Goal: Transaction & Acquisition: Purchase product/service

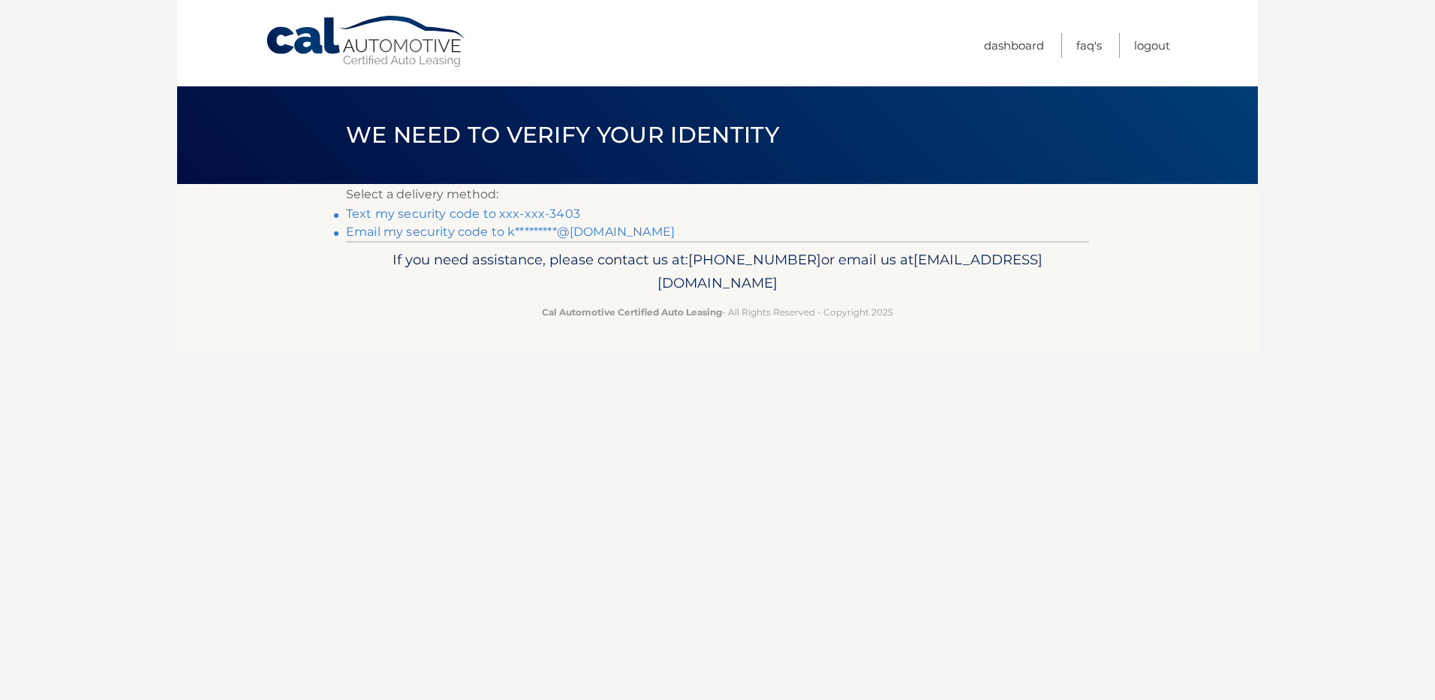
click at [549, 209] on link "Text my security code to xxx-xxx-3403" at bounding box center [463, 213] width 234 height 14
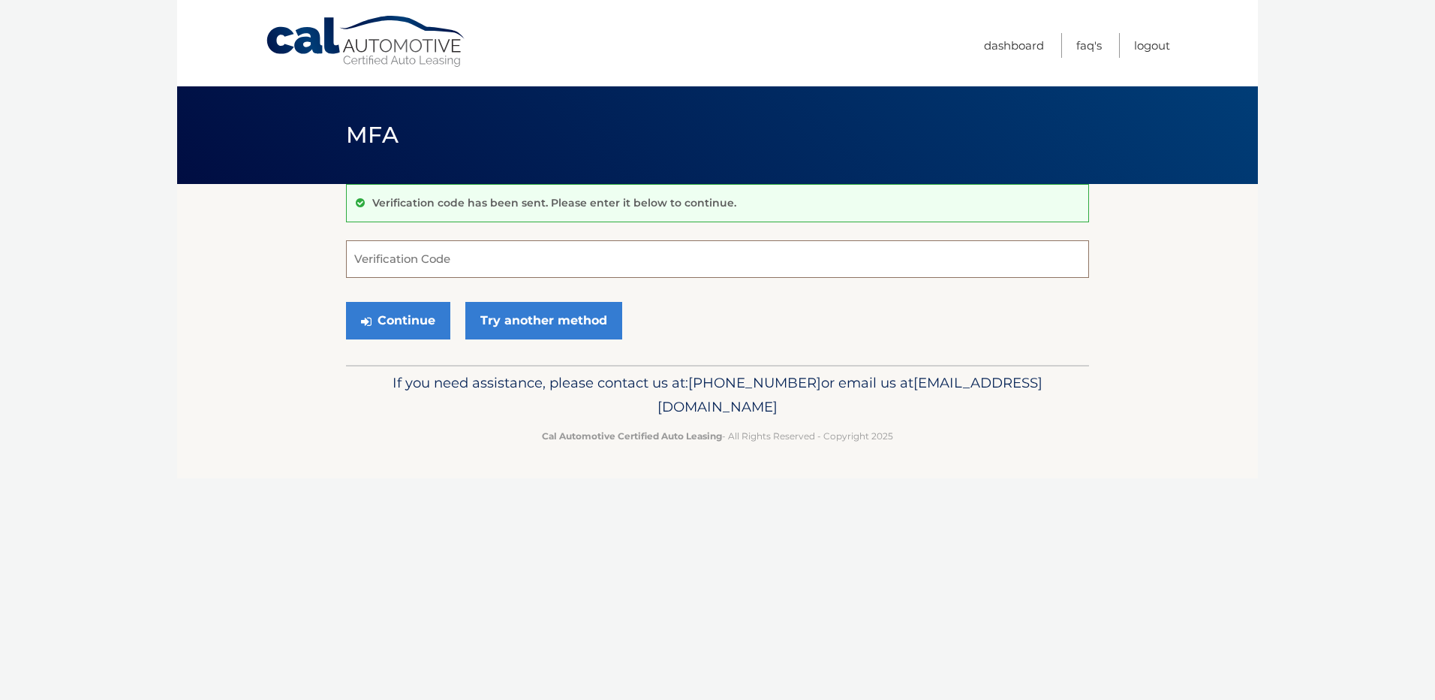
click at [489, 258] on input "Verification Code" at bounding box center [717, 259] width 743 height 38
type input "969221"
click at [378, 311] on button "Continue" at bounding box center [398, 321] width 104 height 38
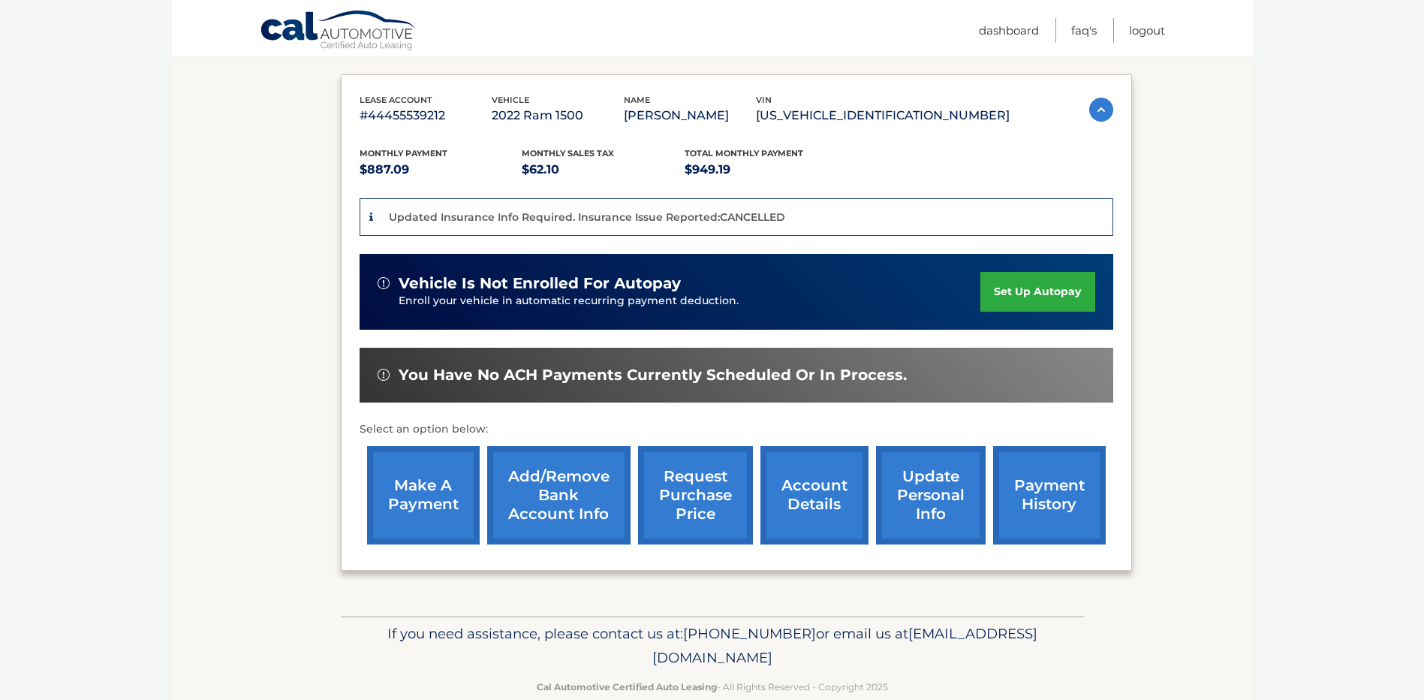
scroll to position [266, 0]
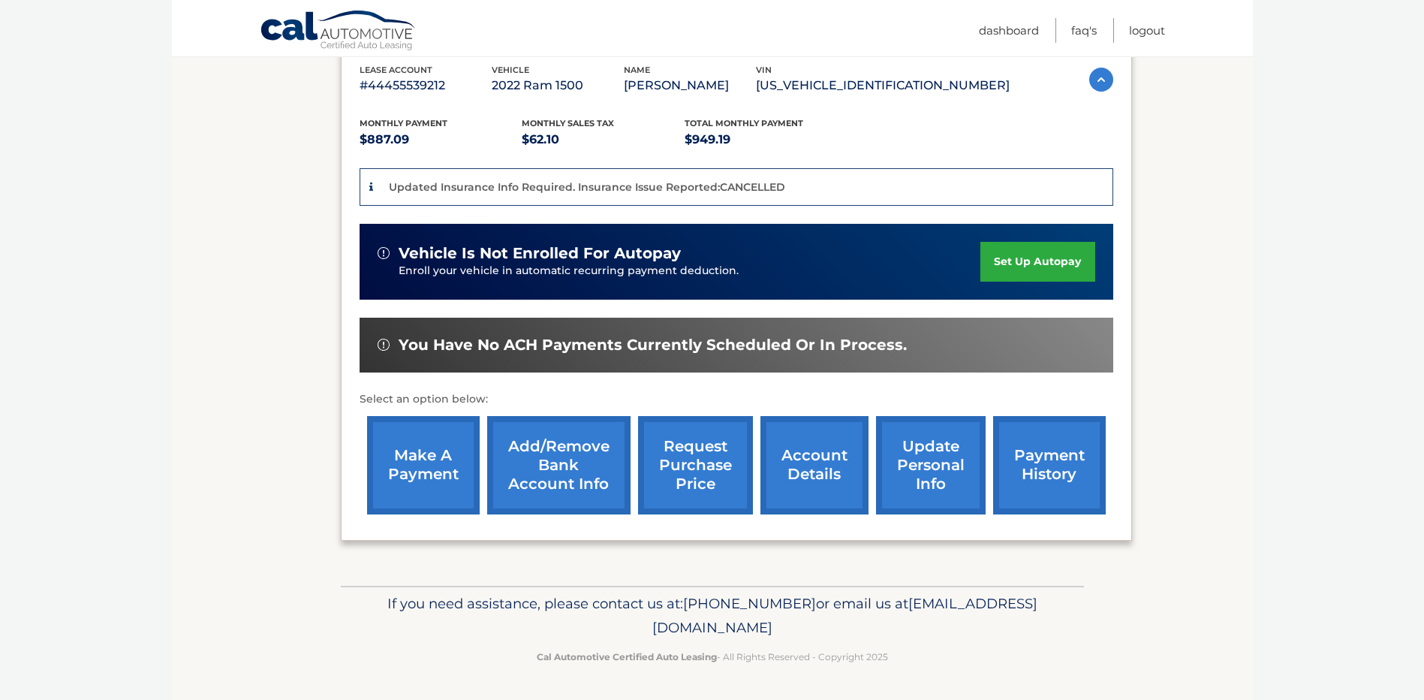
click at [403, 477] on link "make a payment" at bounding box center [423, 465] width 113 height 98
click at [408, 464] on link "make a payment" at bounding box center [423, 465] width 113 height 98
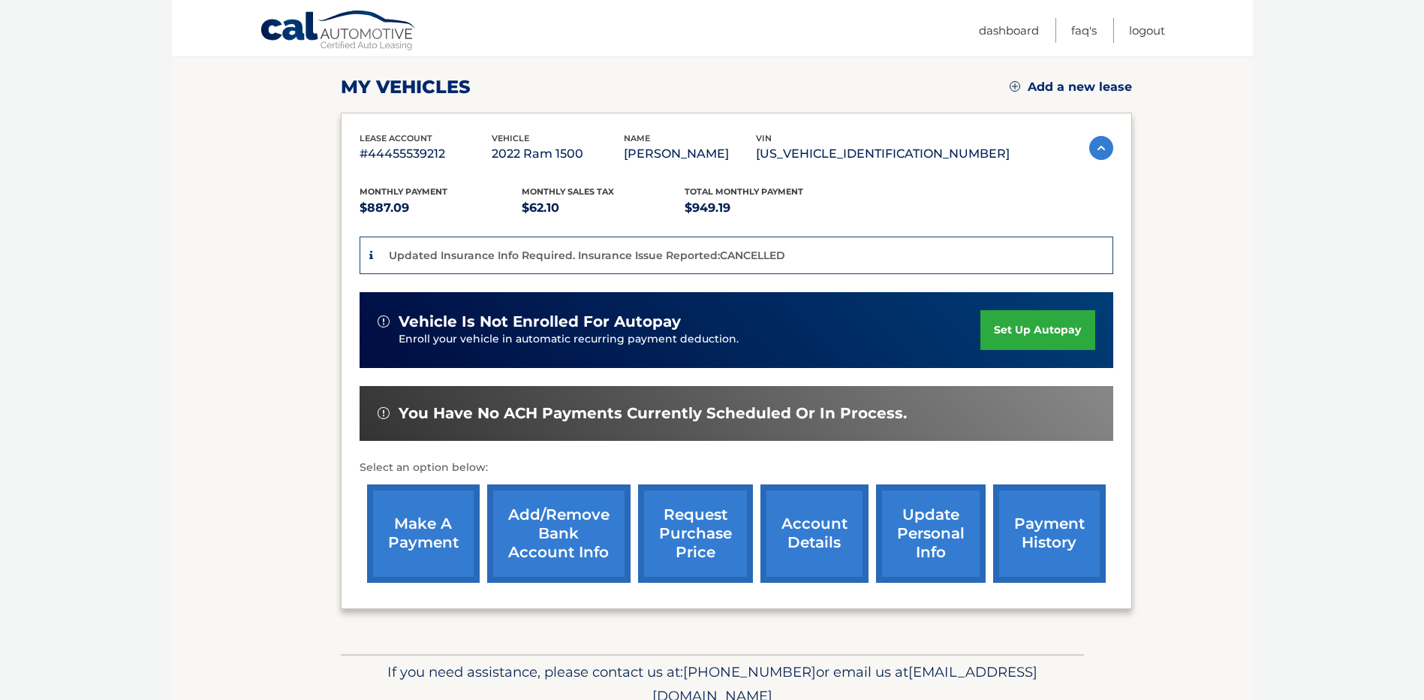
scroll to position [225, 0]
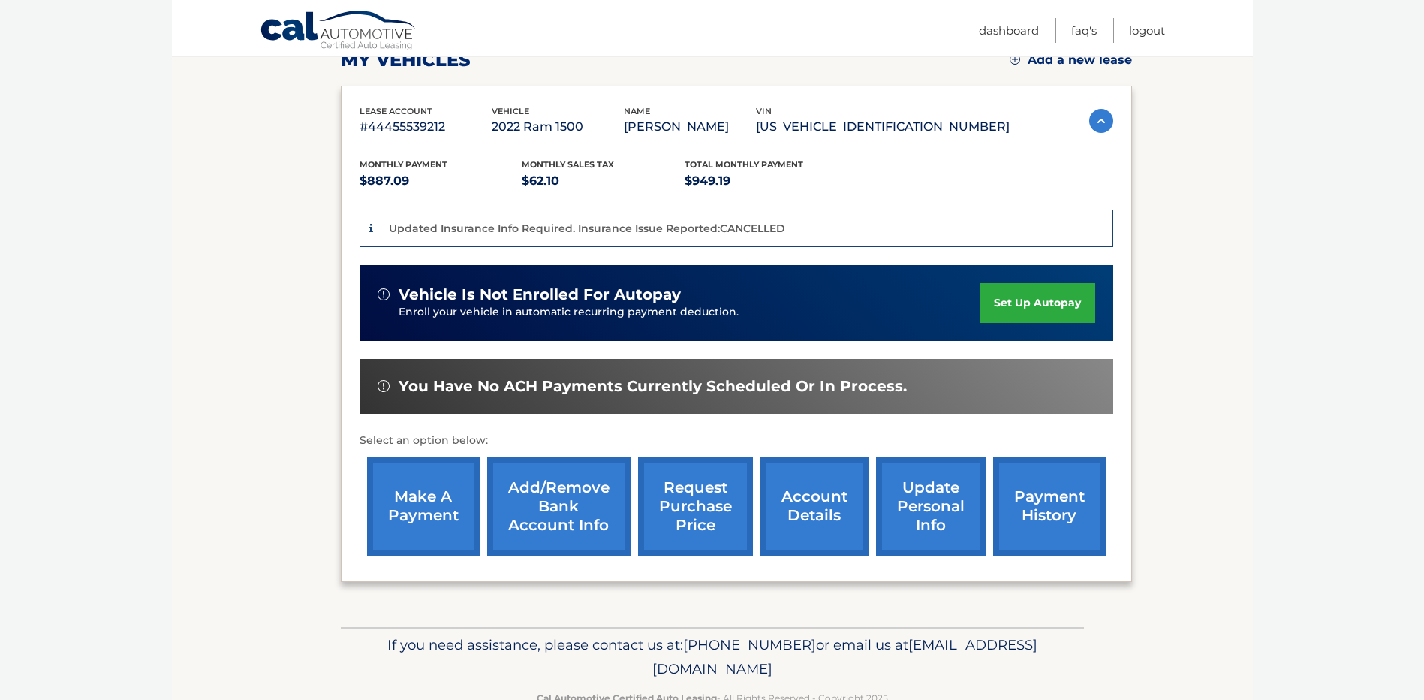
click at [814, 504] on link "account details" at bounding box center [814, 506] width 108 height 98
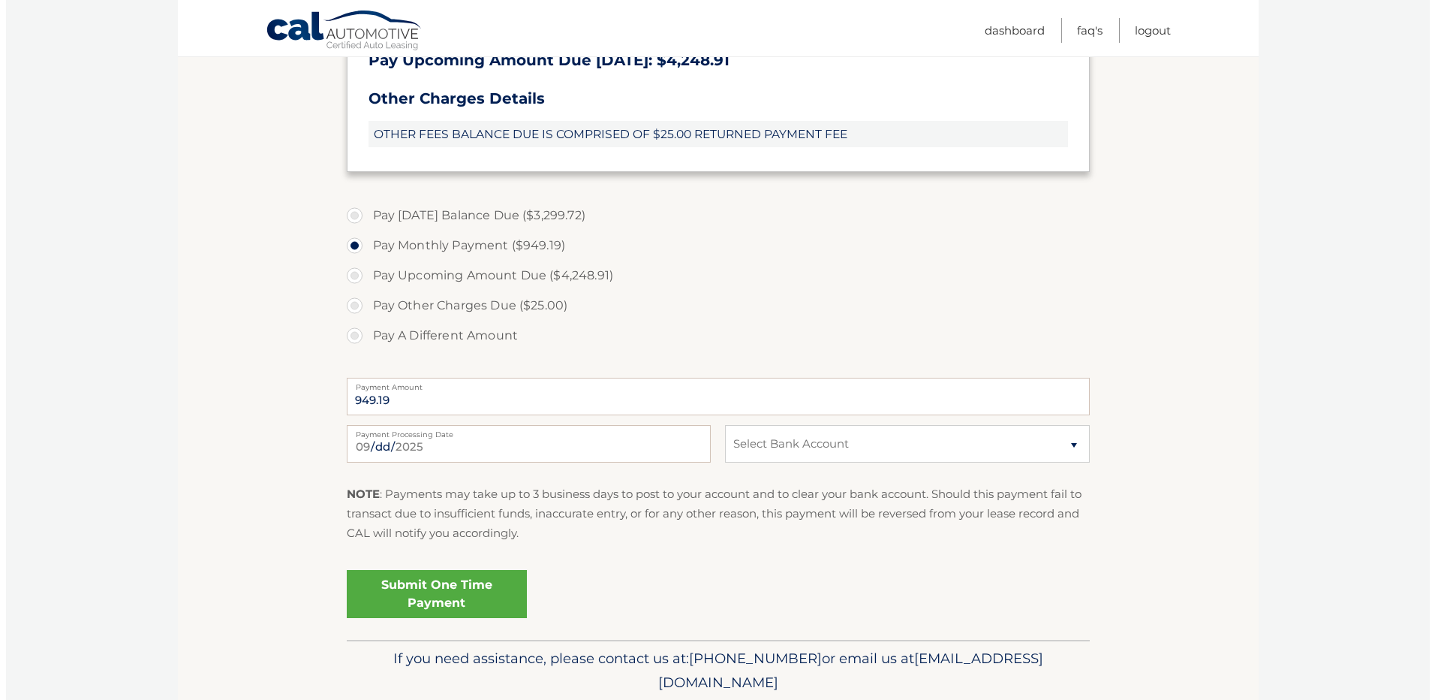
scroll to position [600, 0]
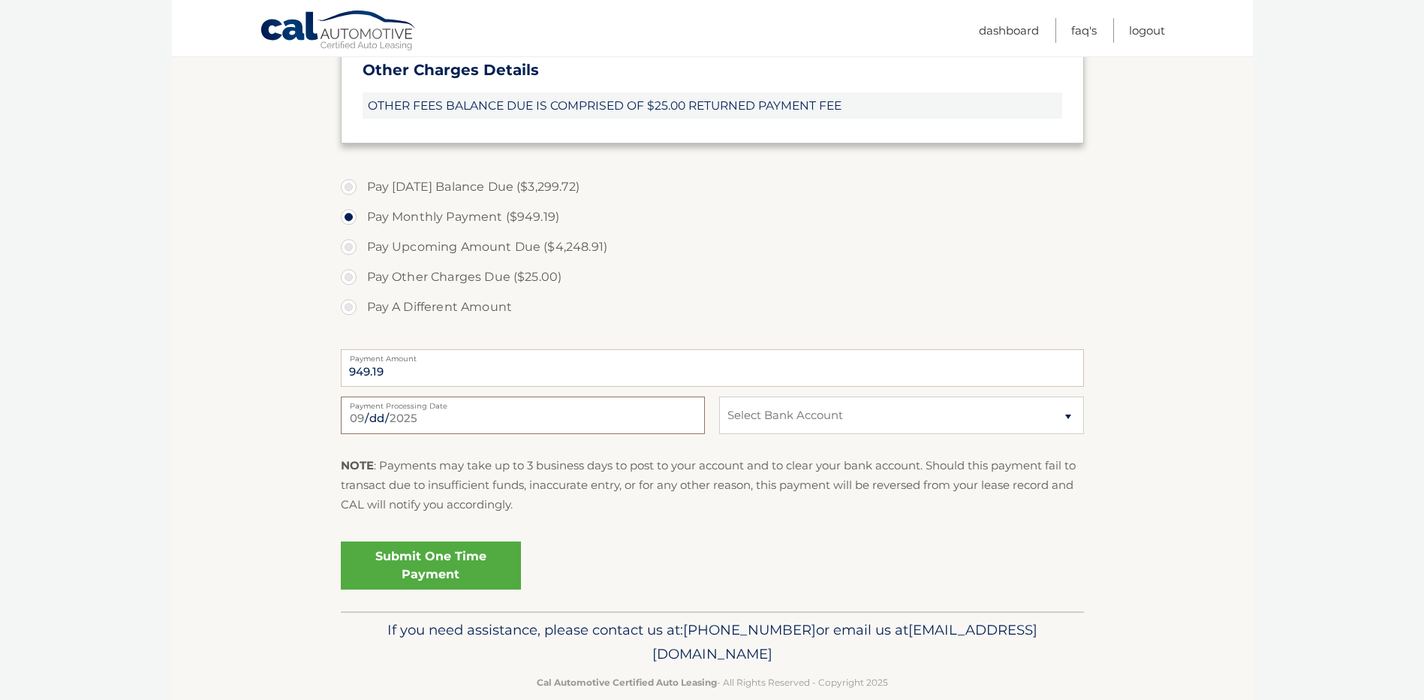
click at [562, 411] on input "2025-09-11" at bounding box center [523, 415] width 364 height 38
type input "2025-09-12"
click at [786, 417] on select "Select Bank Account Checking JPMORGAN CHASE BANK, NA *****7861 Checking SEACOAS…" at bounding box center [901, 415] width 364 height 38
select select "N2FlZGFjODAtZTExMC00YTZhLTgyYzAtYTE4YmQzMTIxOGU3"
click at [719, 396] on select "Select Bank Account Checking JPMORGAN CHASE BANK, NA *****7861 Checking SEACOAS…" at bounding box center [901, 415] width 364 height 38
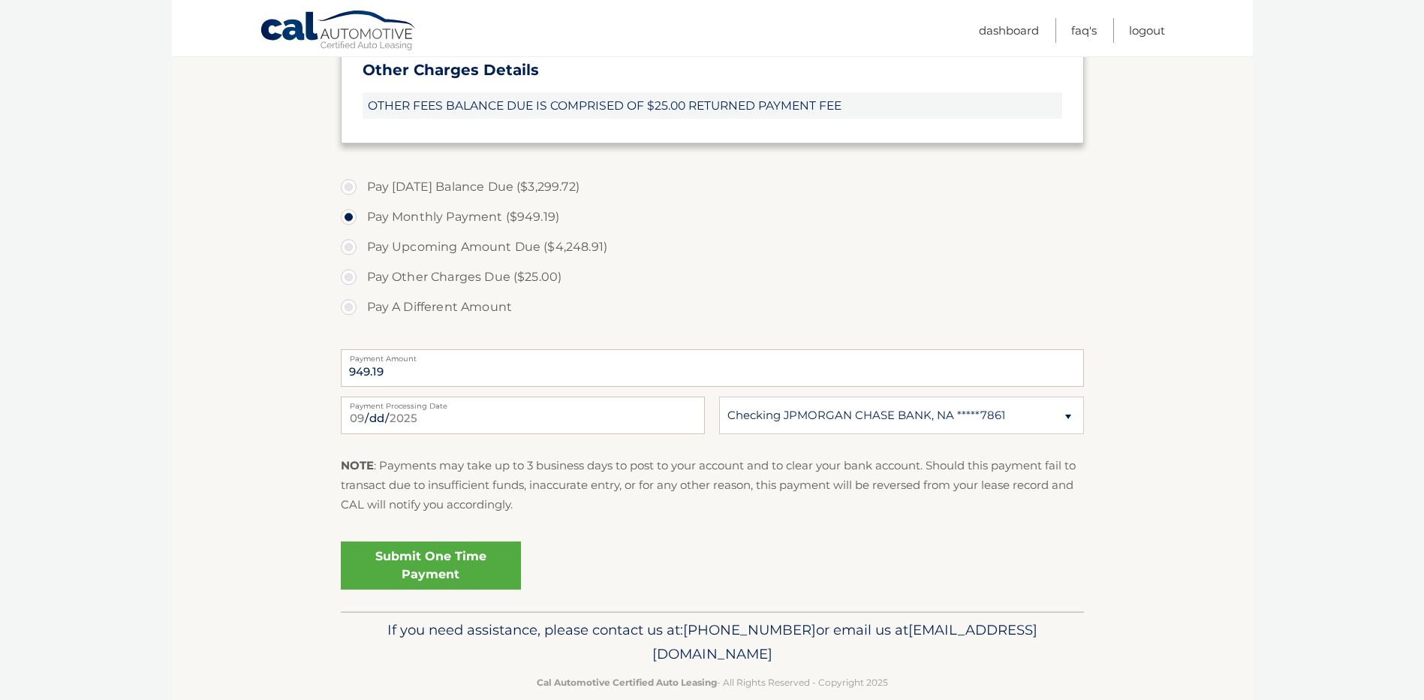
click at [407, 566] on link "Submit One Time Payment" at bounding box center [431, 565] width 180 height 48
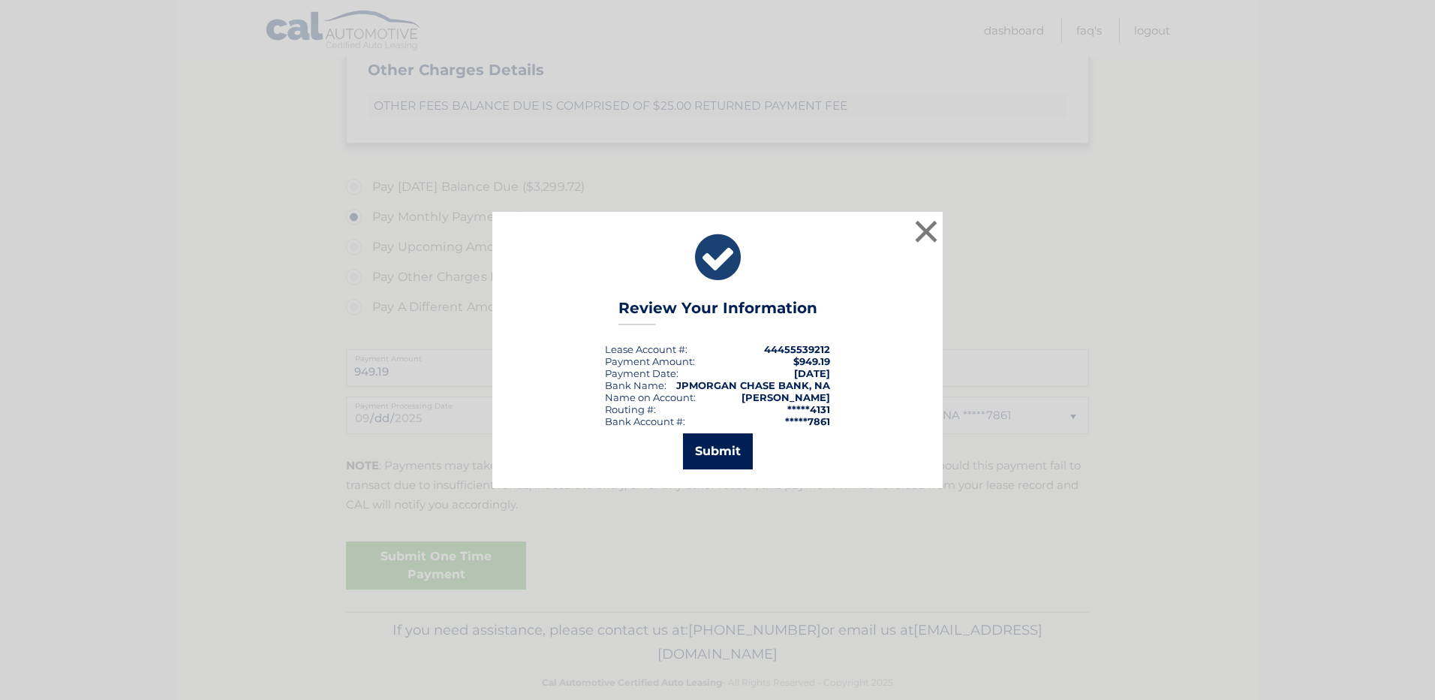
click at [709, 447] on button "Submit" at bounding box center [718, 451] width 70 height 36
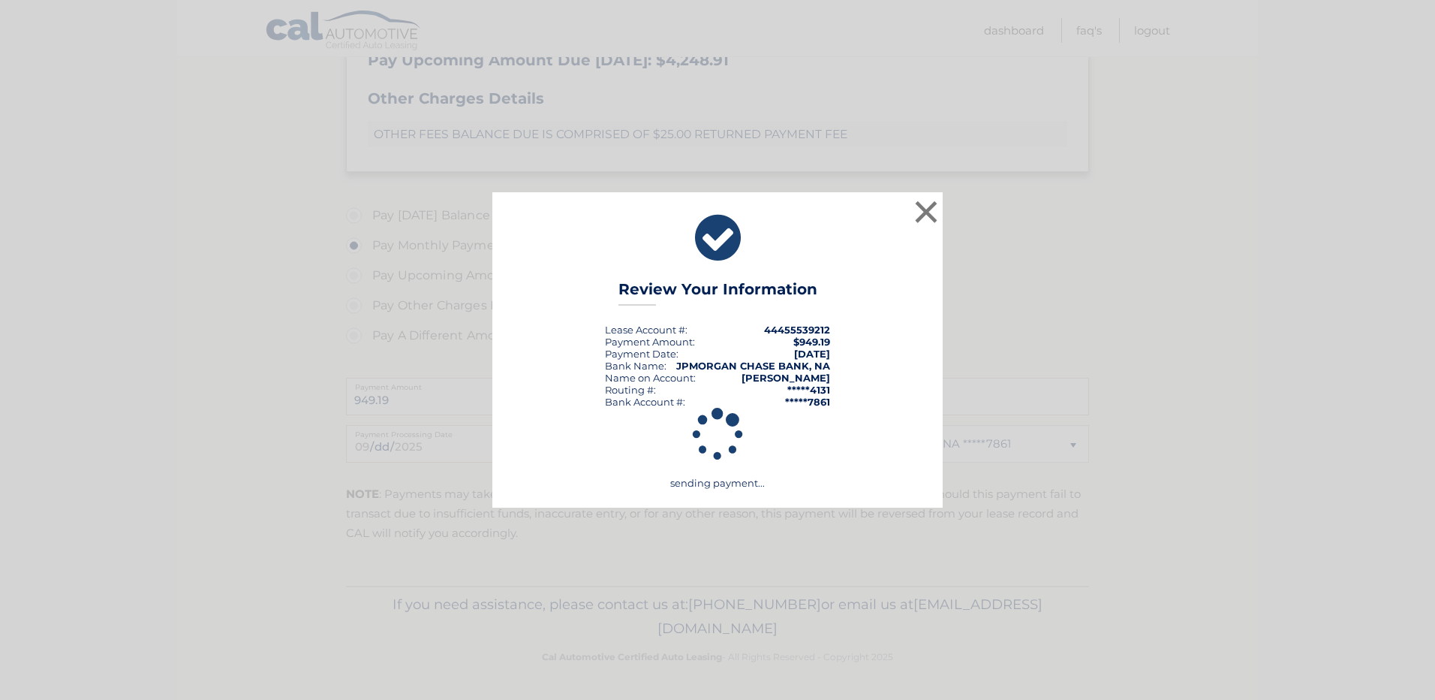
scroll to position [572, 0]
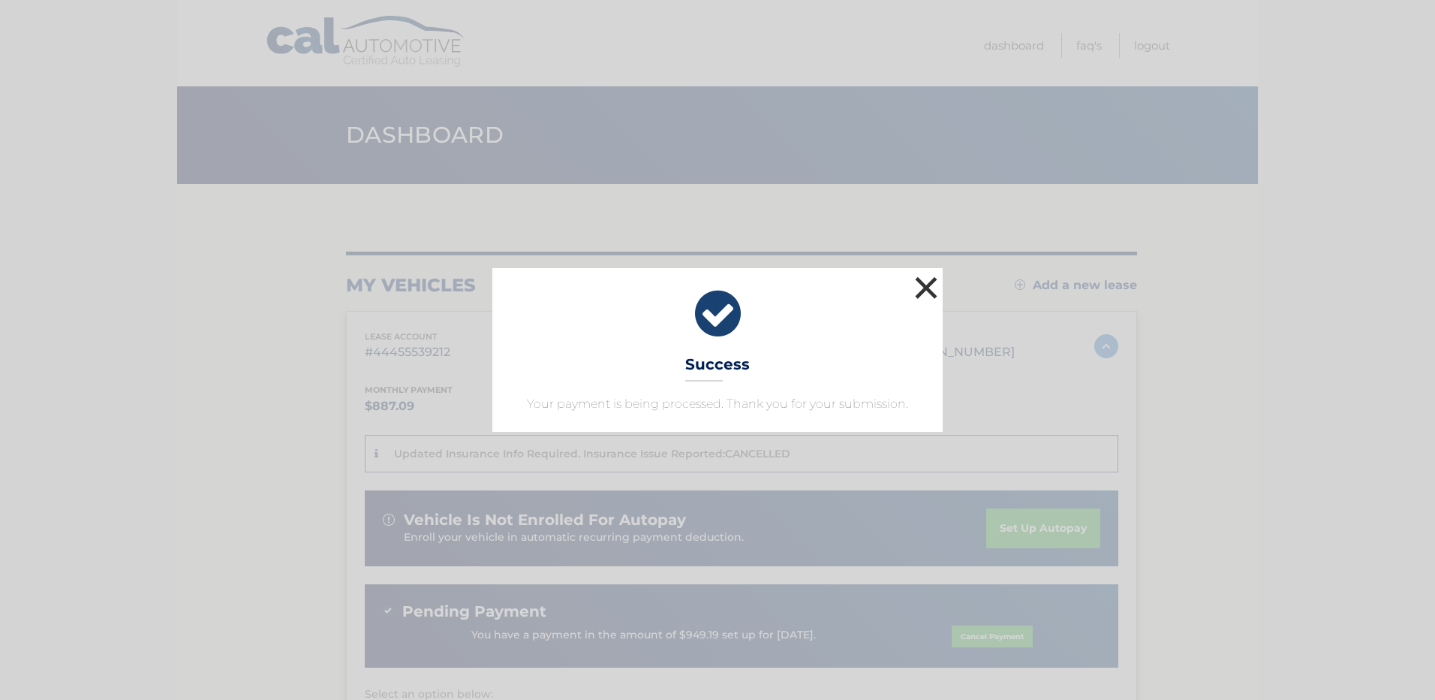
click at [928, 287] on button "×" at bounding box center [926, 287] width 30 height 30
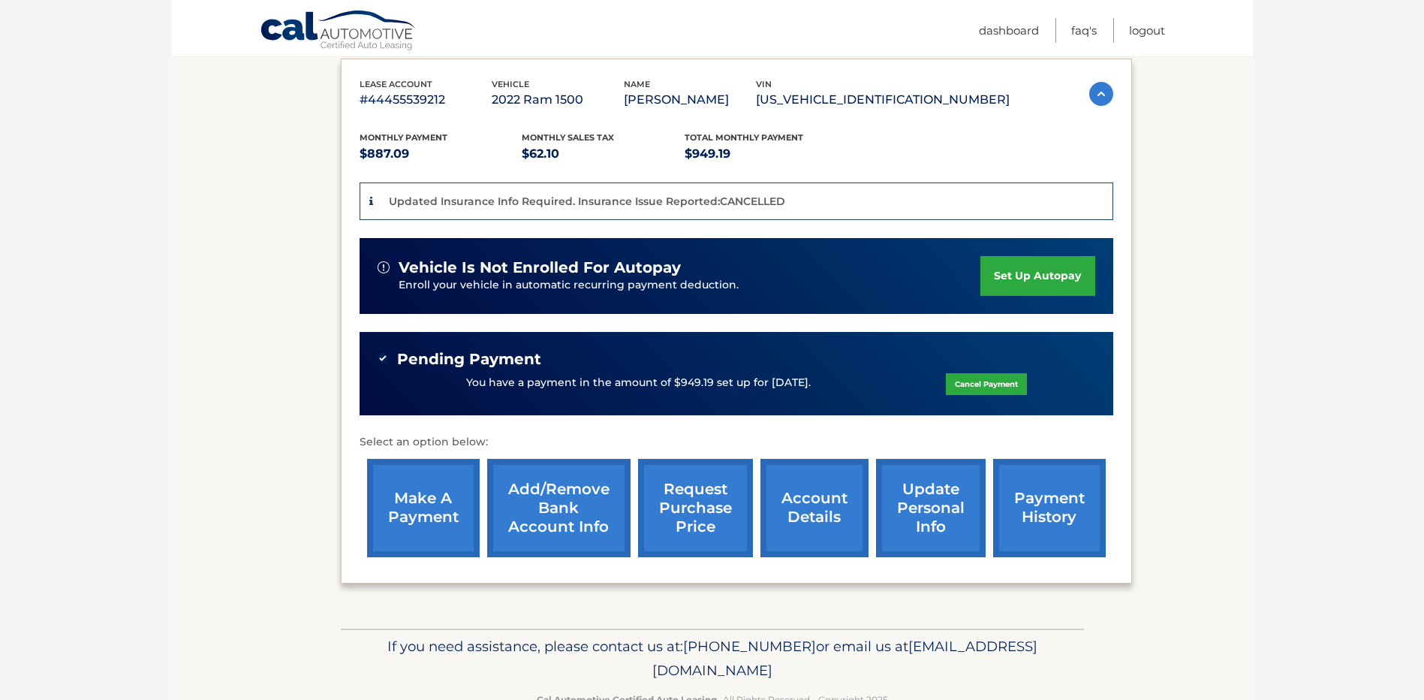
scroll to position [295, 0]
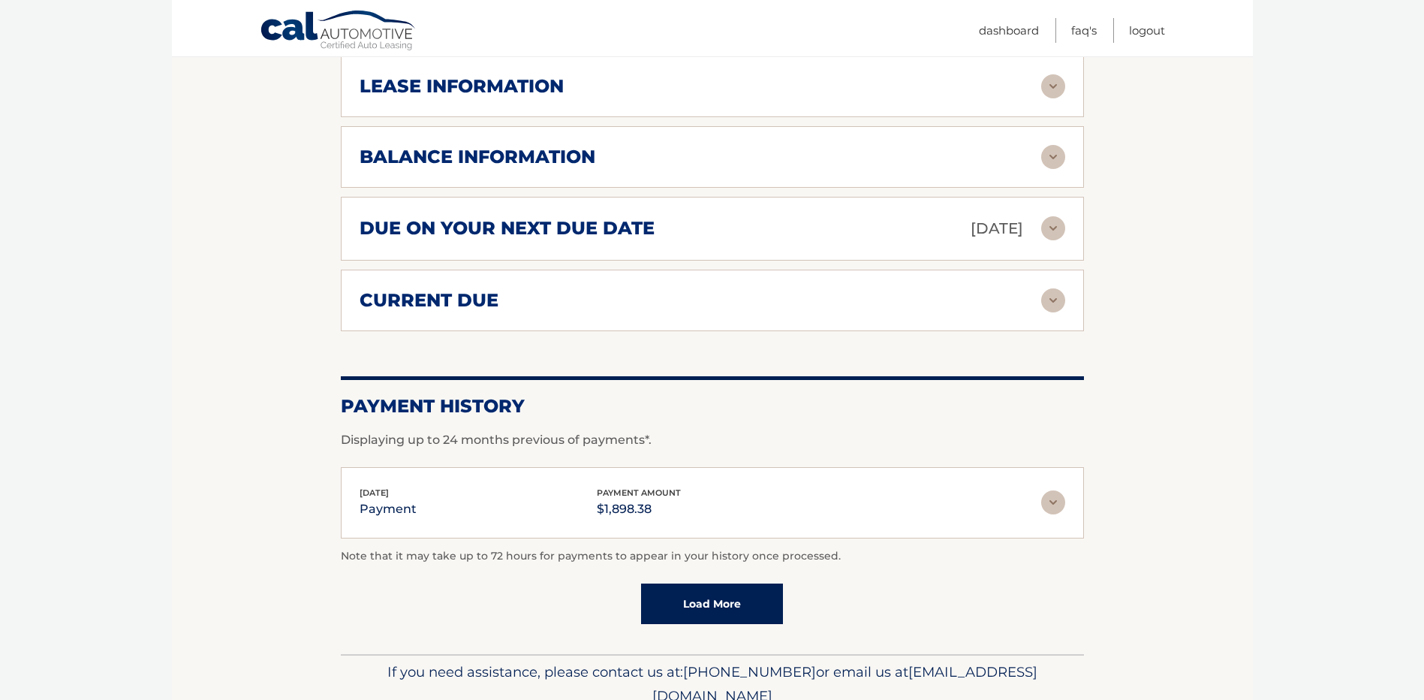
scroll to position [967, 0]
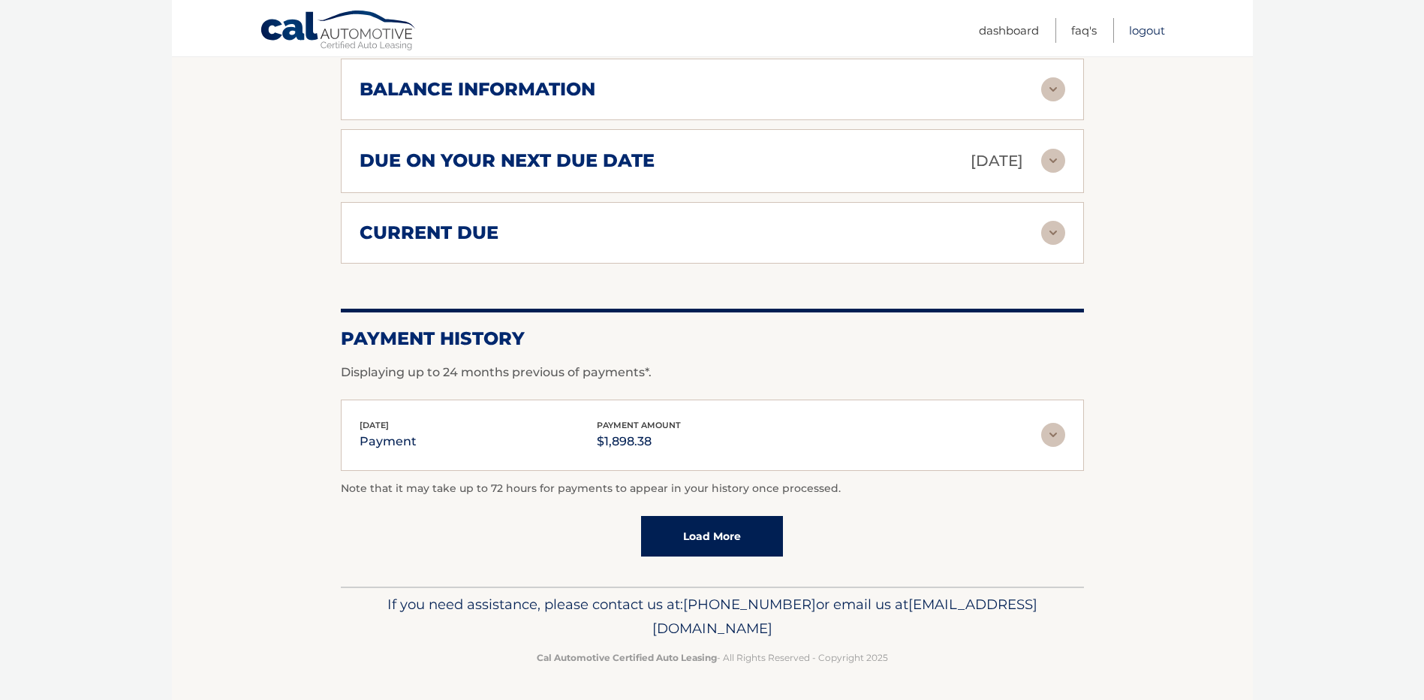
click at [1148, 29] on link "Logout" at bounding box center [1147, 30] width 36 height 25
